Goal: Task Accomplishment & Management: Complete application form

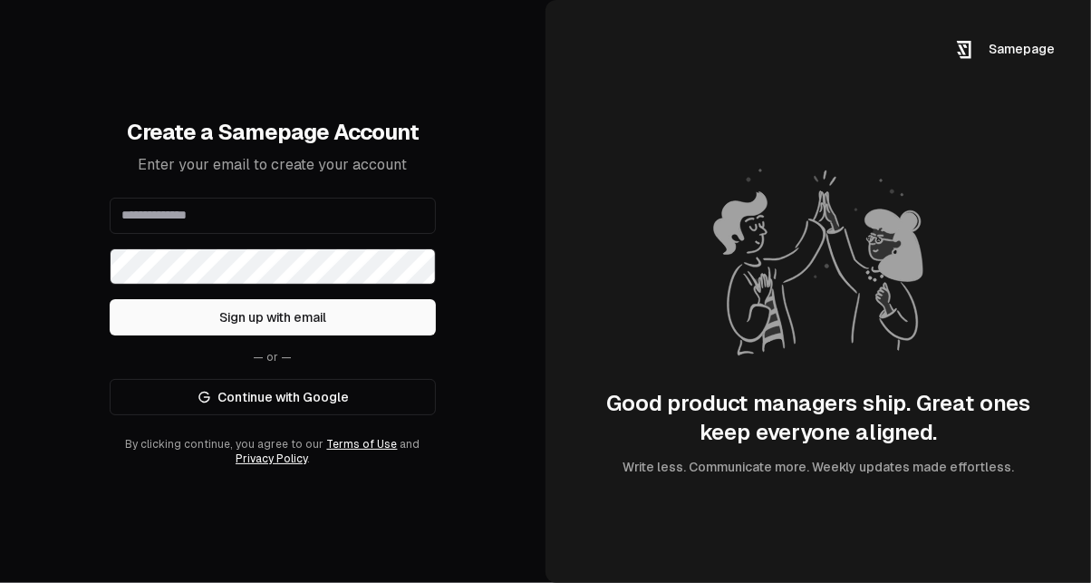
drag, startPoint x: 0, startPoint y: 0, endPoint x: 270, endPoint y: 217, distance: 346.2
click at [270, 217] on input "email" at bounding box center [273, 216] width 326 height 36
click at [755, 233] on icon at bounding box center [818, 262] width 254 height 254
click at [243, 208] on input "email" at bounding box center [273, 216] width 326 height 36
type input "**********"
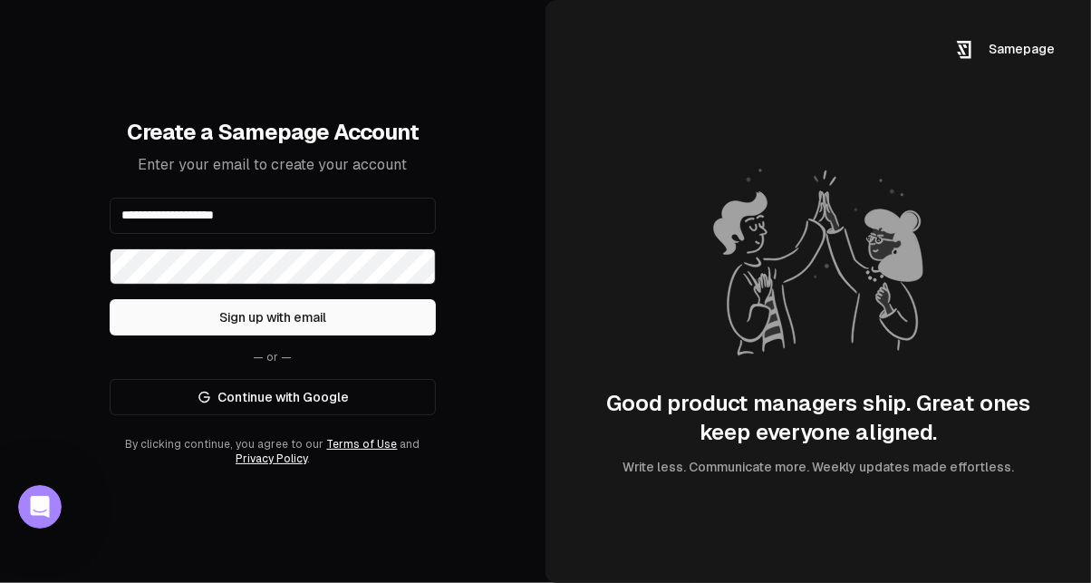
click at [258, 323] on button "Sign up with email" at bounding box center [273, 317] width 326 height 36
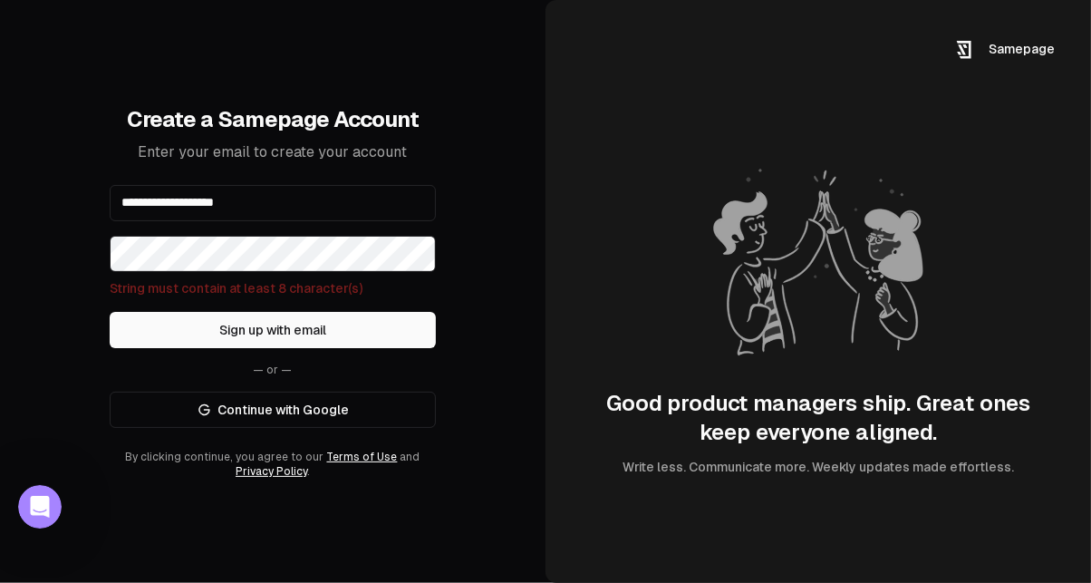
click at [73, 239] on div "**********" at bounding box center [273, 291] width 546 height 583
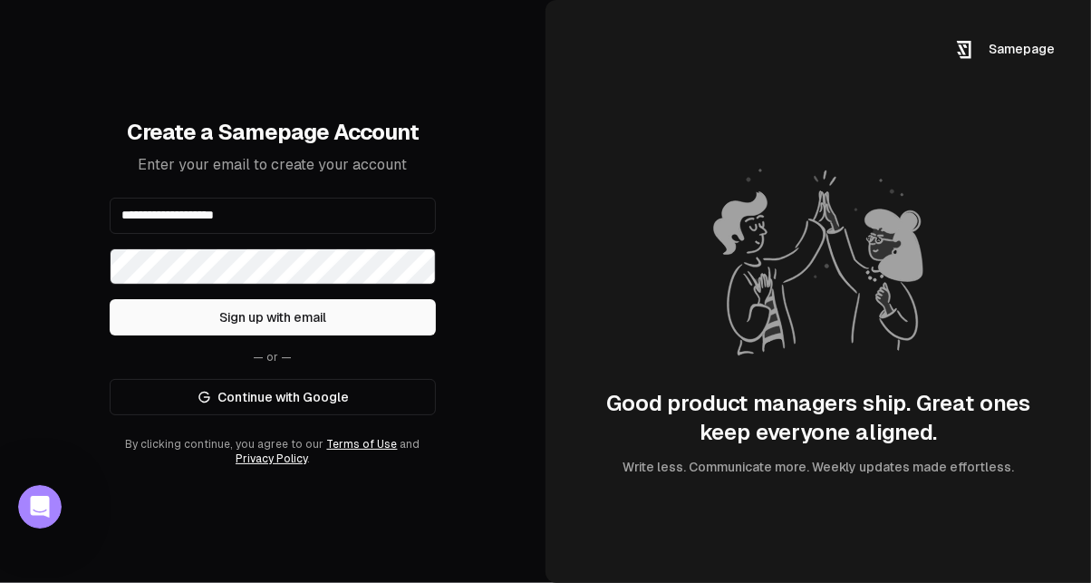
click at [310, 331] on button "Sign up with email" at bounding box center [273, 317] width 326 height 36
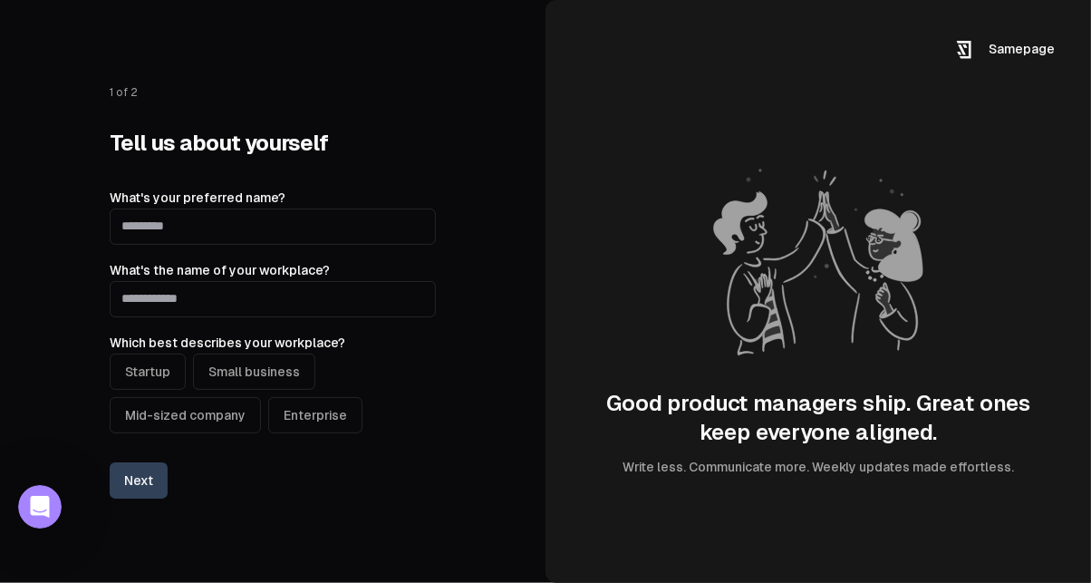
click at [232, 231] on input "What's your preferred name?" at bounding box center [273, 226] width 326 height 36
type input "****"
click at [217, 313] on input "What's the name of your workplace?" at bounding box center [273, 299] width 326 height 36
type input "*********"
click at [319, 417] on button "Enterprise" at bounding box center [315, 415] width 94 height 36
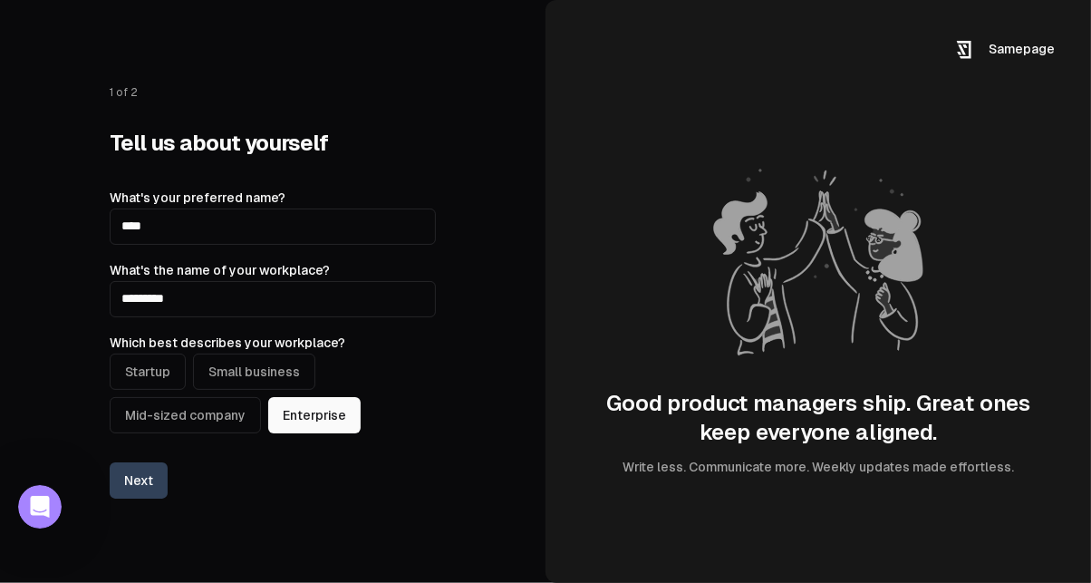
click at [151, 479] on button "Next" at bounding box center [139, 480] width 58 height 36
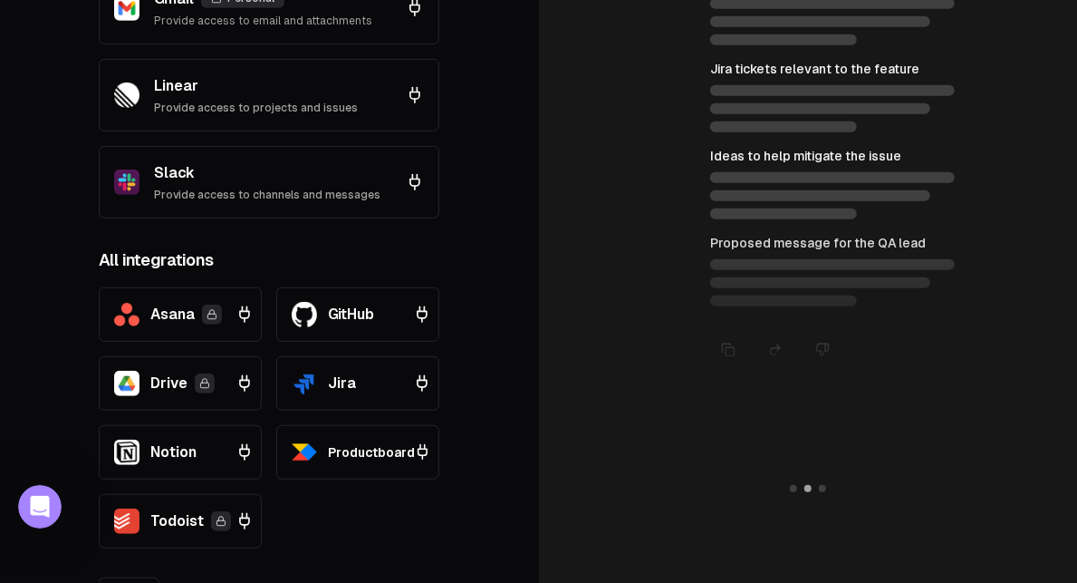
scroll to position [475, 0]
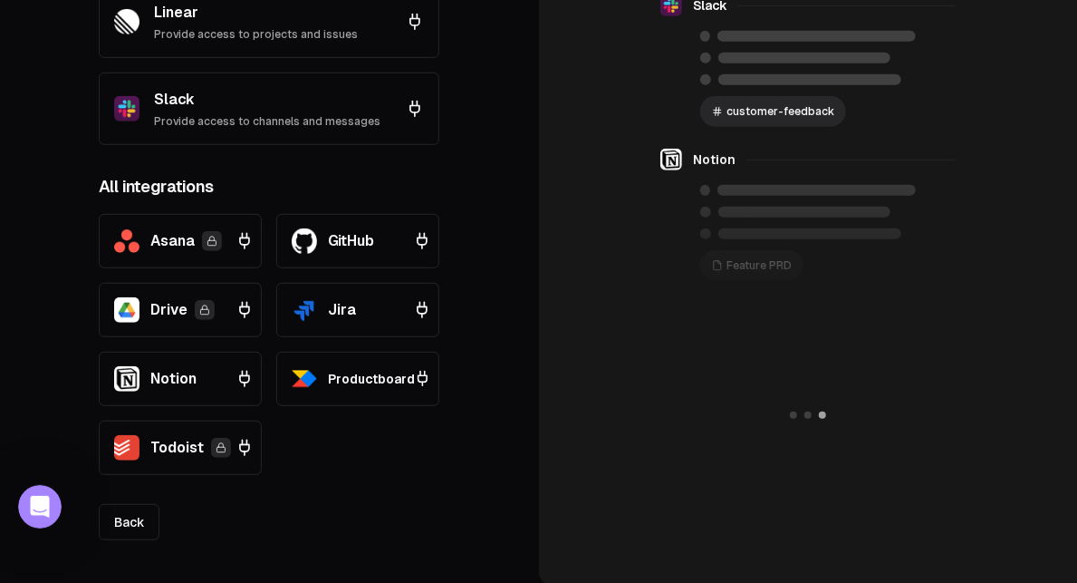
click at [126, 526] on link "Back" at bounding box center [129, 522] width 61 height 36
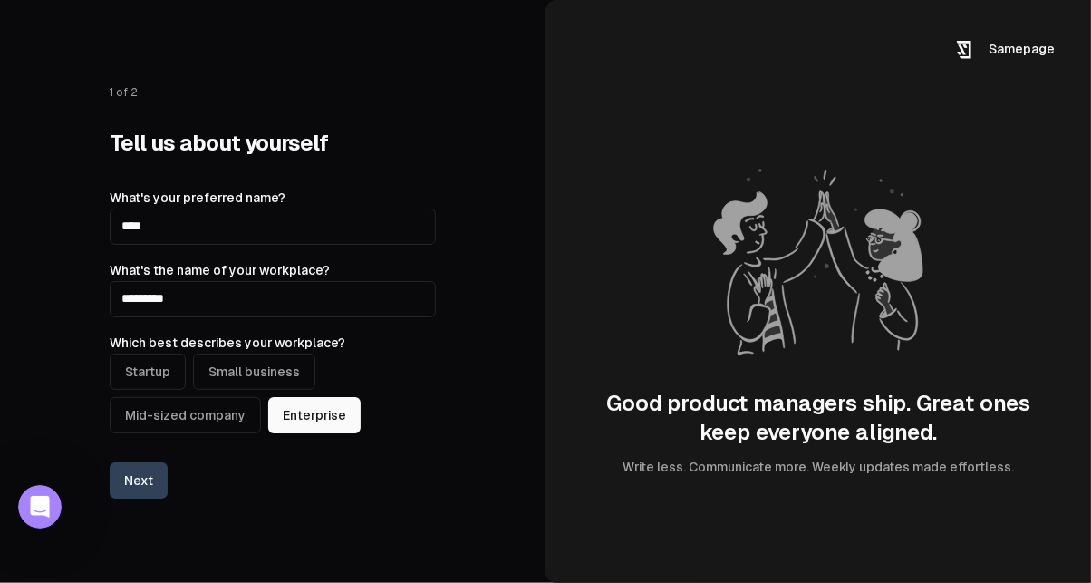
click at [135, 477] on button "Next" at bounding box center [139, 480] width 58 height 36
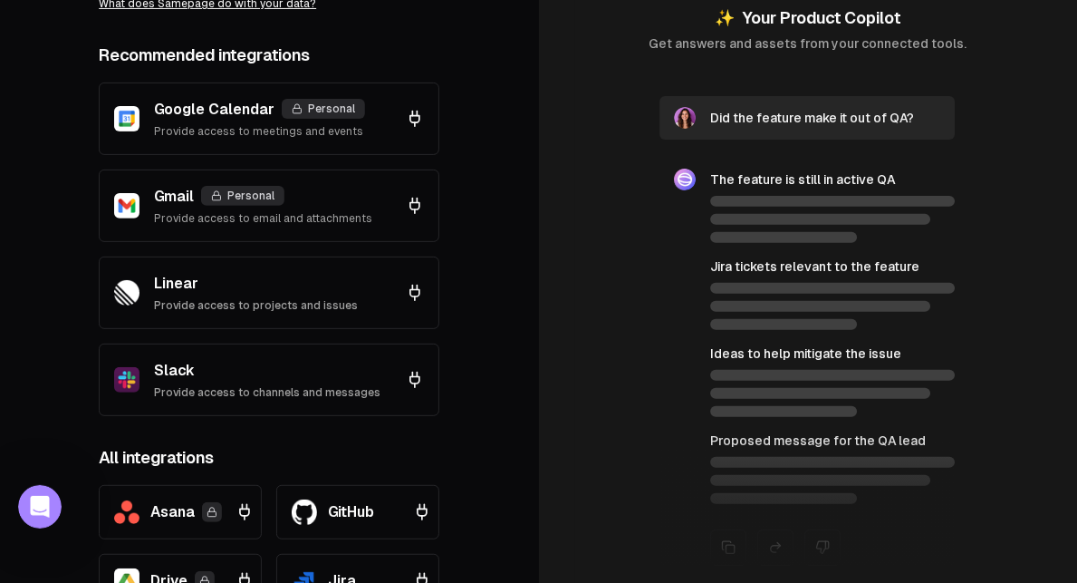
scroll to position [181, 0]
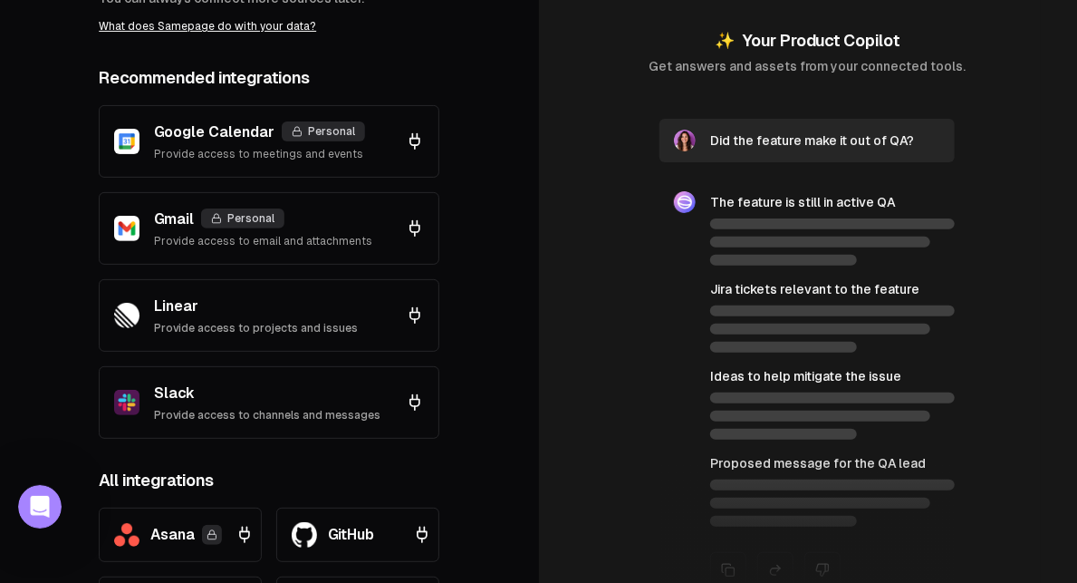
click at [305, 241] on p "Provide access to email and attachments" at bounding box center [263, 241] width 218 height 14
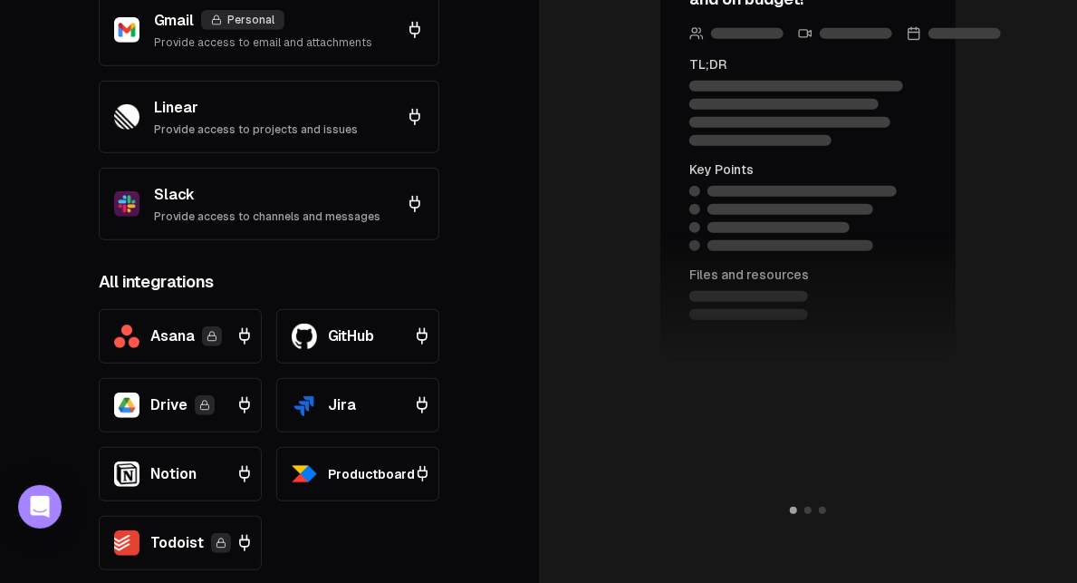
scroll to position [453, 0]
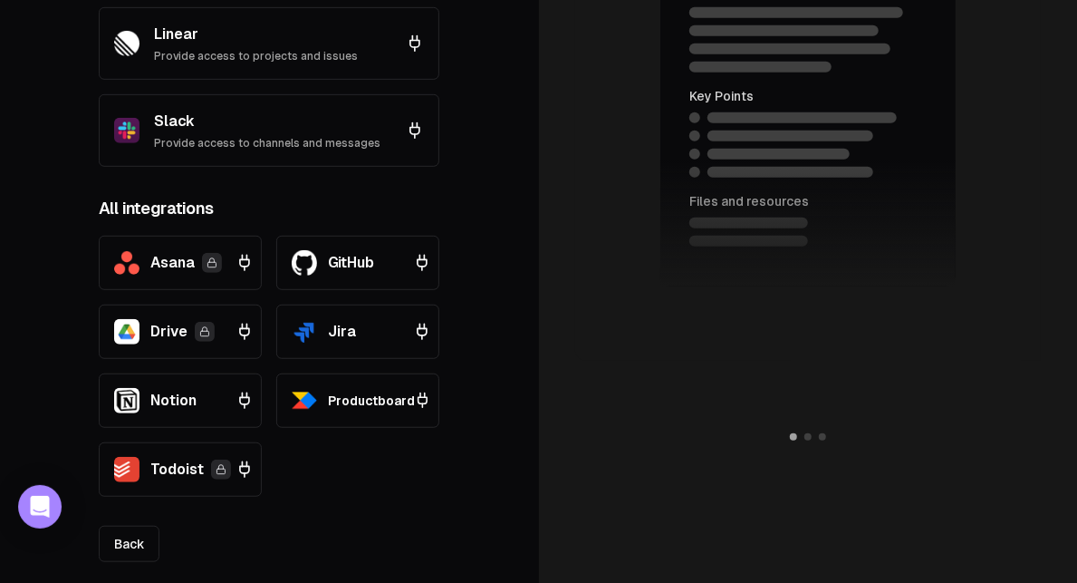
click at [197, 408] on div "Notion" at bounding box center [184, 400] width 140 height 25
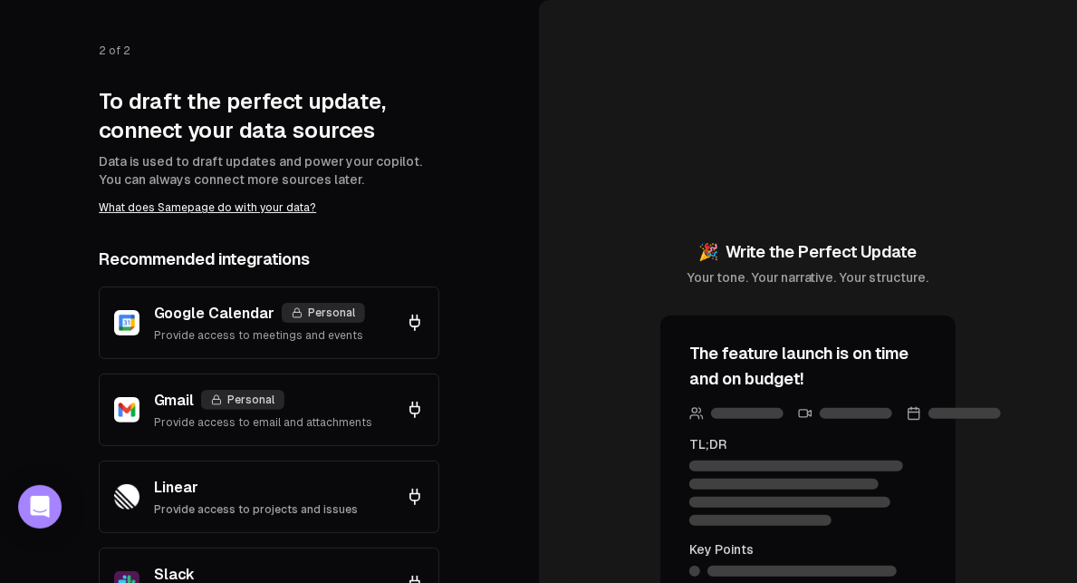
drag, startPoint x: 991, startPoint y: 0, endPoint x: 653, endPoint y: 161, distance: 374.5
click at [653, 161] on div "🎉 Write the Perfect Update Your tone. Your narrative. Your structure. The featu…" at bounding box center [808, 529] width 539 height 1058
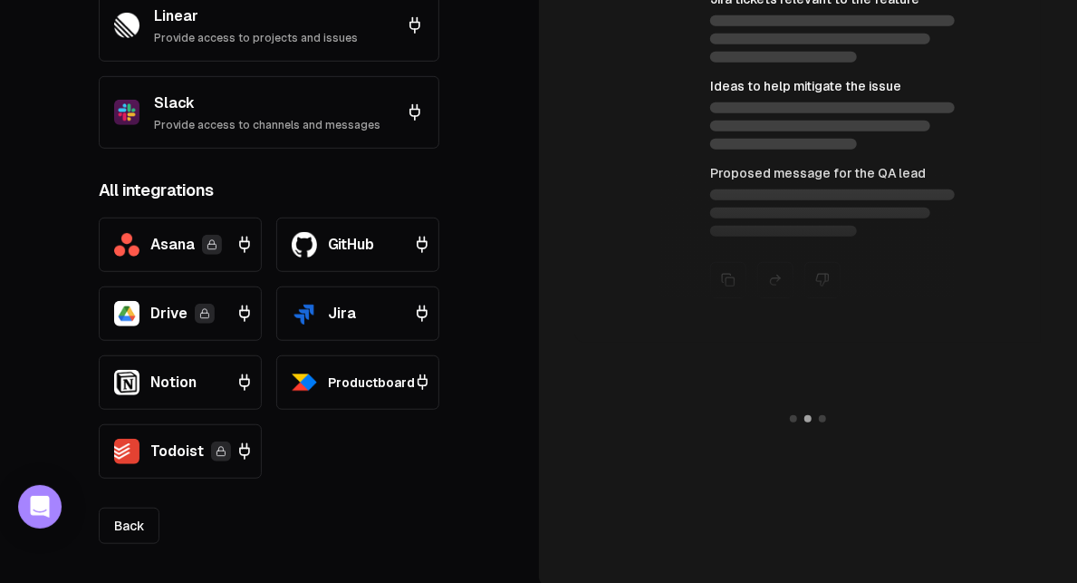
scroll to position [475, 0]
